Goal: Complete application form

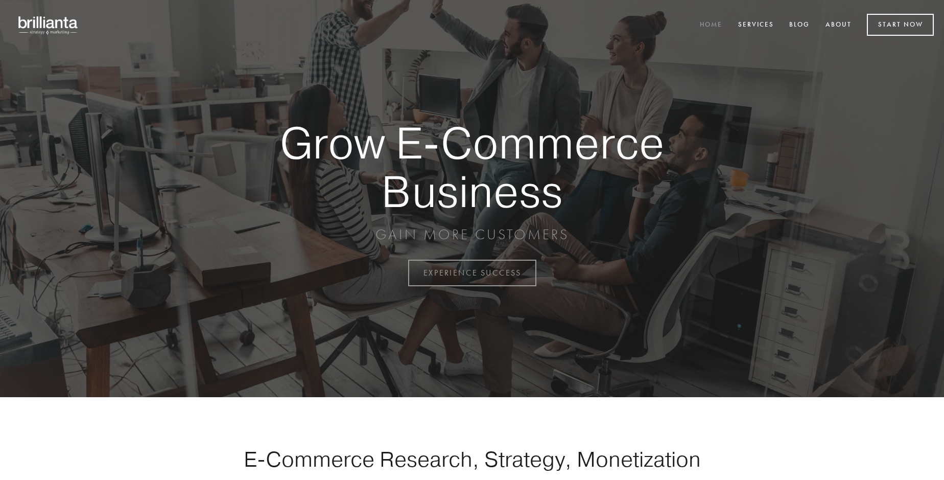
scroll to position [2679, 0]
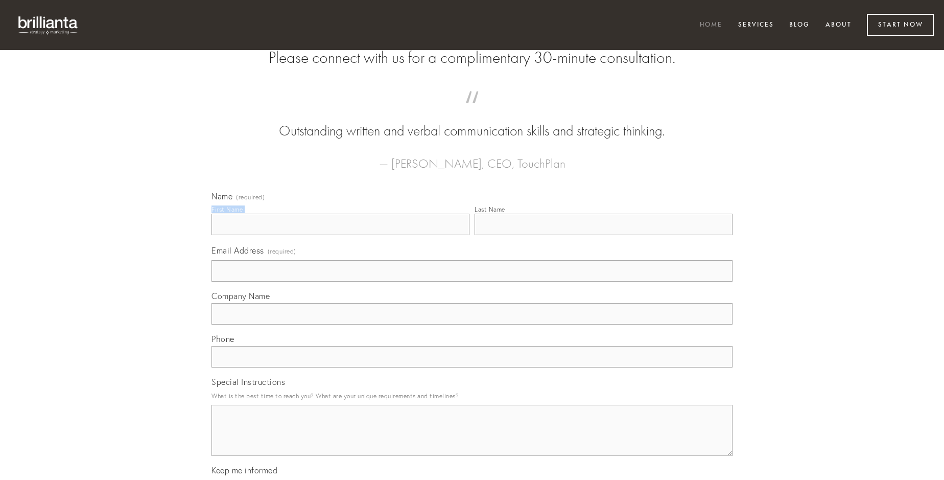
type input "[PERSON_NAME]"
click at [604, 235] on input "Last Name" at bounding box center [604, 224] width 258 height 21
type input "[PERSON_NAME]"
click at [472, 282] on input "Email Address (required)" at bounding box center [472, 270] width 521 height 21
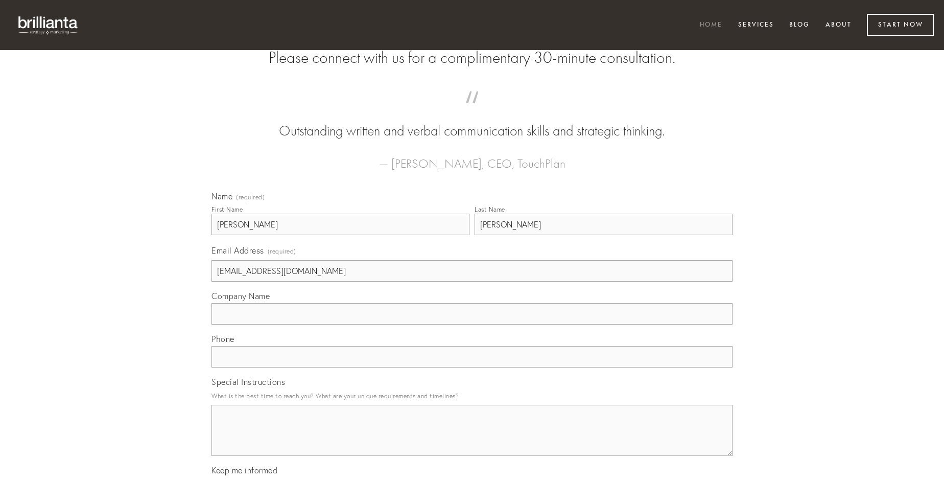
type input "[EMAIL_ADDRESS][DOMAIN_NAME]"
click at [472, 325] on input "Company Name" at bounding box center [472, 313] width 521 height 21
type input "vilitas"
click at [472, 367] on input "text" at bounding box center [472, 356] width 521 height 21
click at [472, 440] on textarea "Special Instructions" at bounding box center [472, 430] width 521 height 51
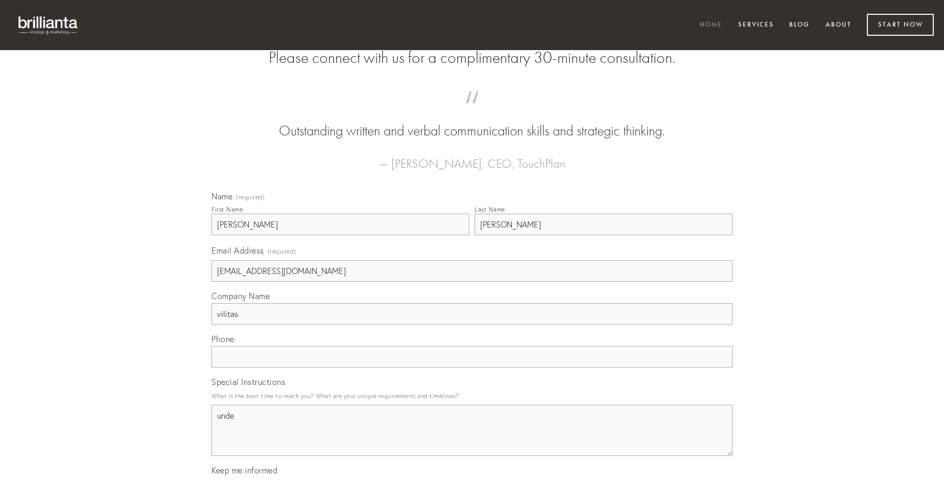
type textarea "unde"
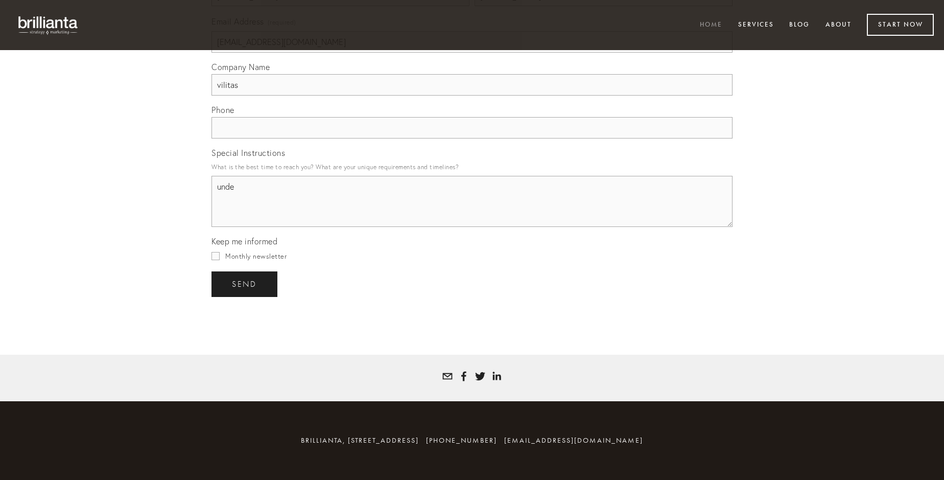
click at [245, 284] on span "send" at bounding box center [244, 284] width 25 height 9
